Goal: Navigation & Orientation: Find specific page/section

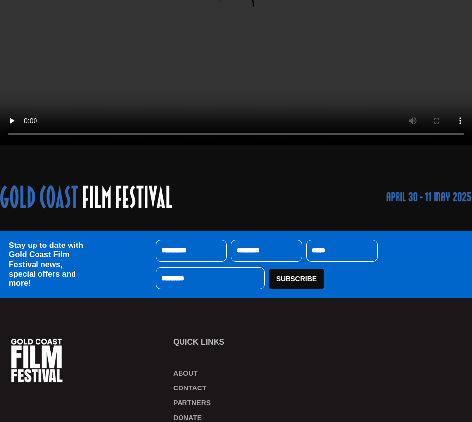
scroll to position [435, 0]
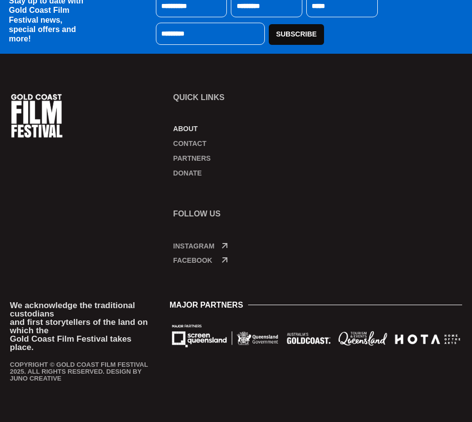
click at [191, 126] on link "About" at bounding box center [236, 129] width 127 height 10
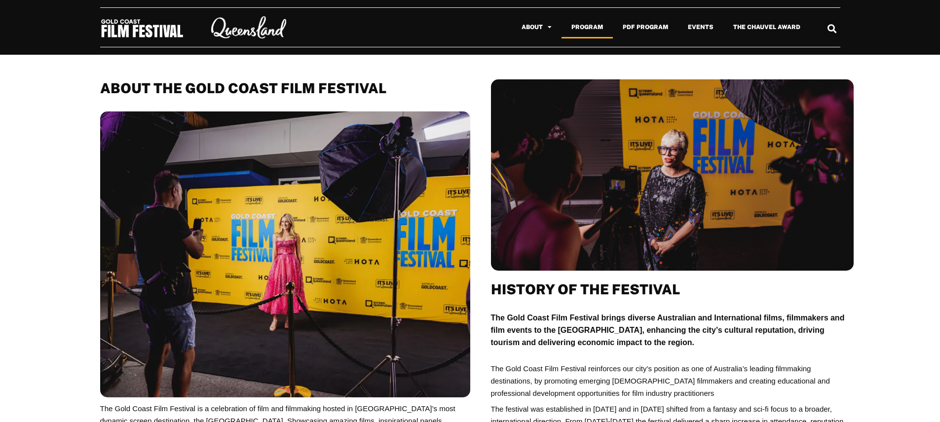
click at [472, 31] on link "Program" at bounding box center [587, 27] width 51 height 23
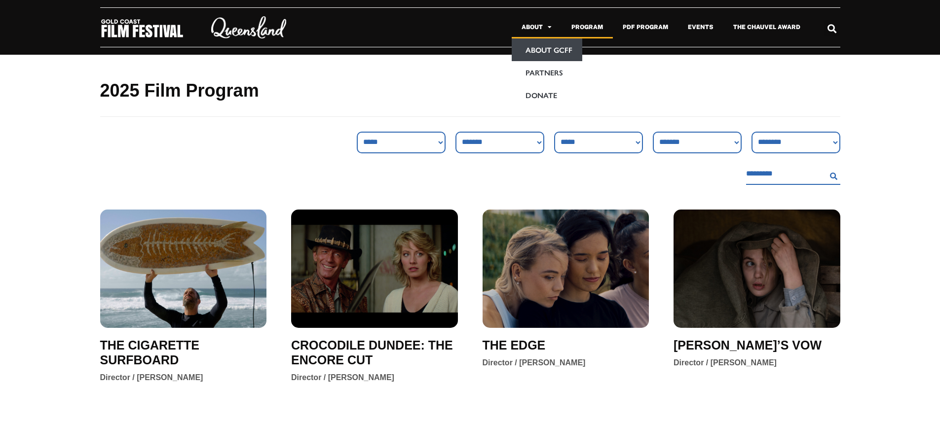
click at [547, 44] on link "About GCFF" at bounding box center [547, 49] width 71 height 23
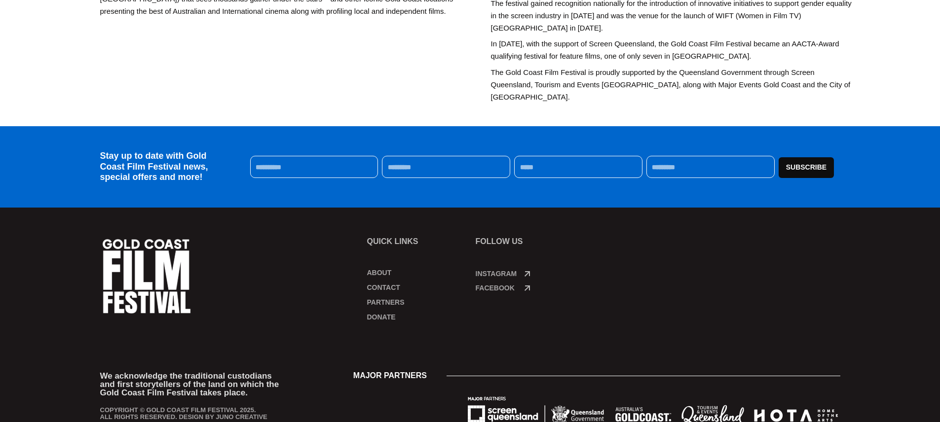
scroll to position [470, 0]
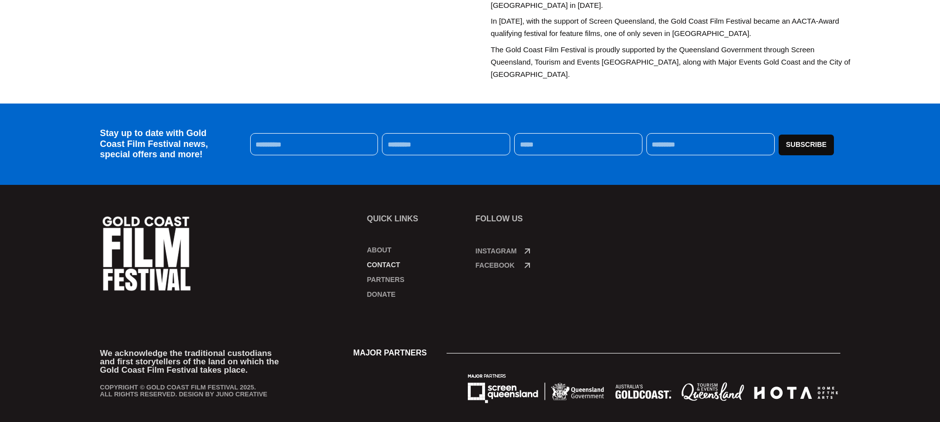
click at [393, 260] on link "Contact" at bounding box center [416, 265] width 99 height 10
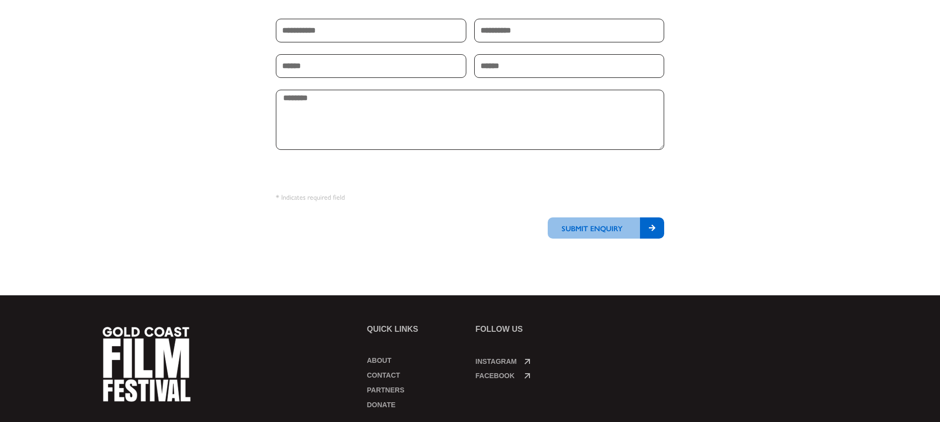
scroll to position [346, 0]
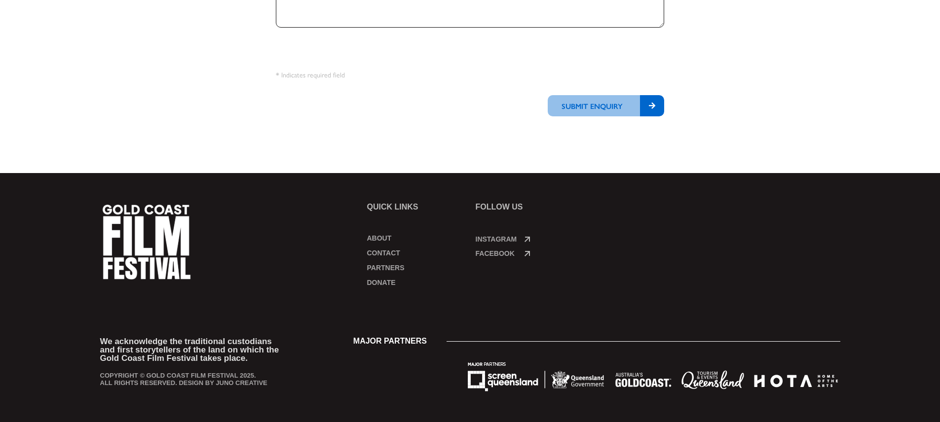
click at [514, 382] on img at bounding box center [653, 376] width 376 height 42
